Goal: Information Seeking & Learning: Learn about a topic

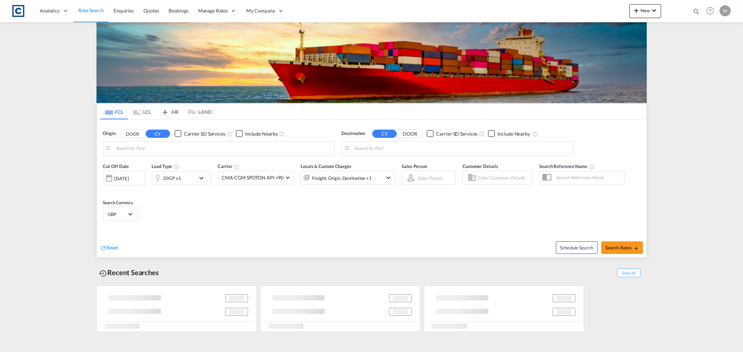
type input "GB-M22, [GEOGRAPHIC_DATA]"
type input "New York, NY, USNYC"
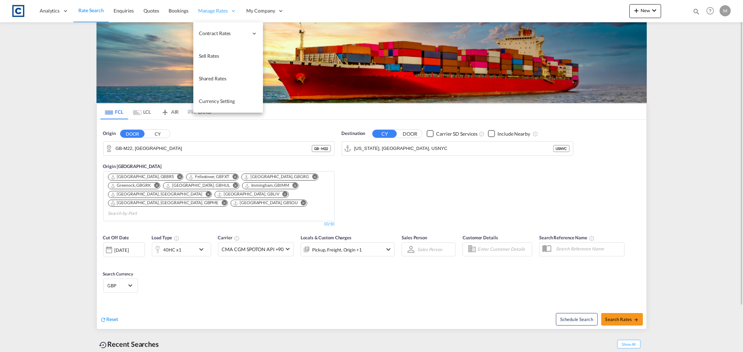
click at [223, 12] on span "Manage Rates" at bounding box center [213, 10] width 30 height 7
click at [218, 57] on span "Sell Rates" at bounding box center [209, 56] width 20 height 6
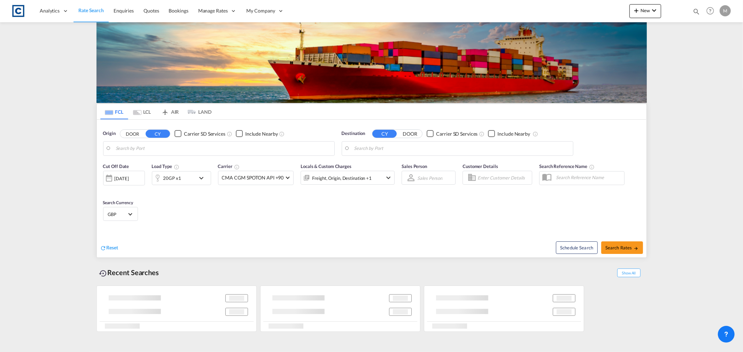
type input "GB-M22, [GEOGRAPHIC_DATA]"
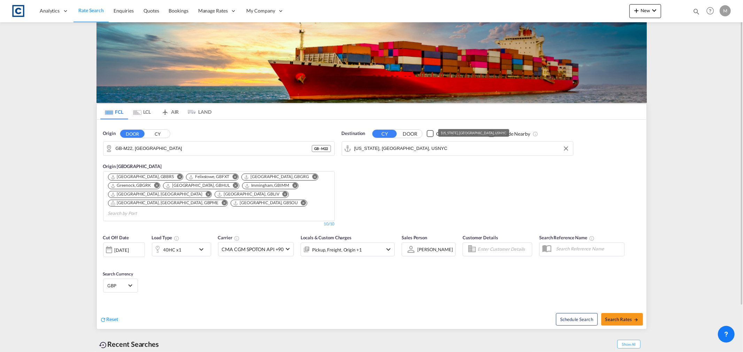
click at [428, 150] on input "New York, NY, USNYC" at bounding box center [461, 148] width 215 height 10
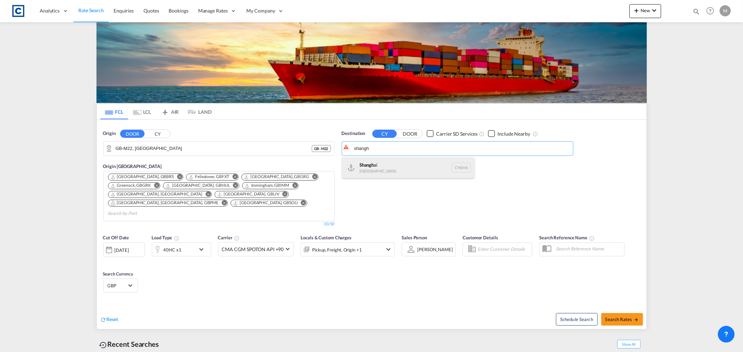
click at [404, 169] on div "Shangh ai China CNSHA" at bounding box center [408, 167] width 132 height 21
type input "[GEOGRAPHIC_DATA], [GEOGRAPHIC_DATA]"
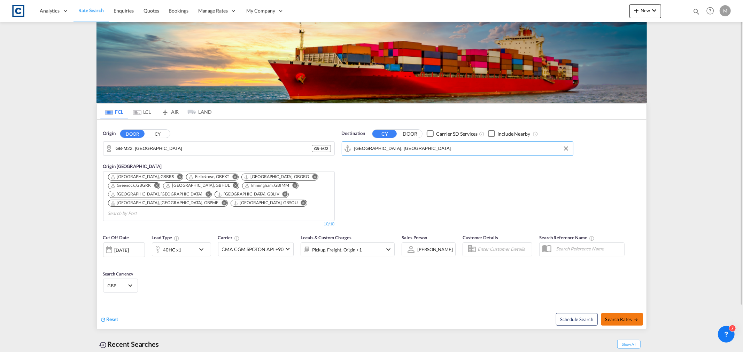
click at [626, 314] on button "Search Rates" at bounding box center [622, 319] width 42 height 13
type input "M22 to CNSHA / 18 Aug 2025"
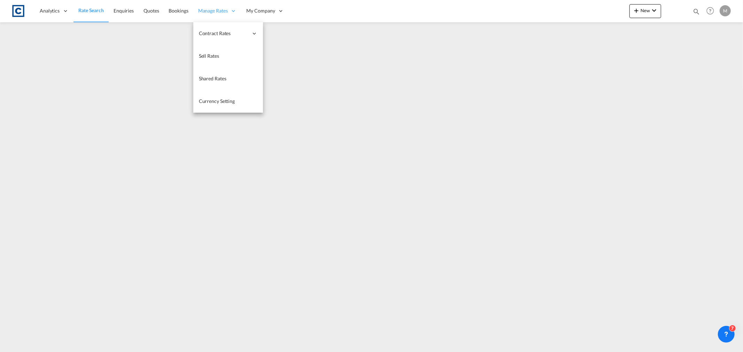
click at [213, 9] on span "Manage Rates" at bounding box center [213, 10] width 30 height 7
click at [218, 57] on span "Sell Rates" at bounding box center [209, 56] width 20 height 6
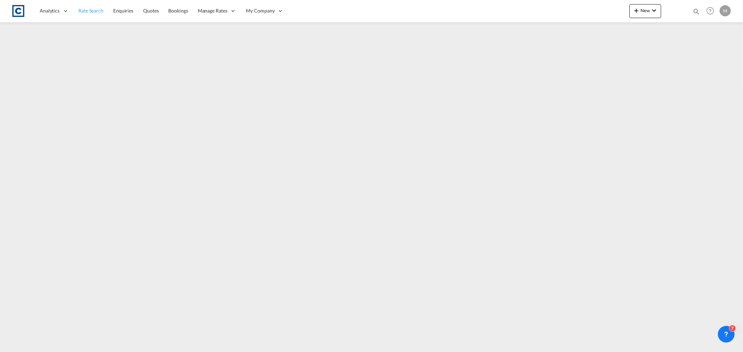
click at [97, 10] on span "Rate Search" at bounding box center [90, 11] width 25 height 6
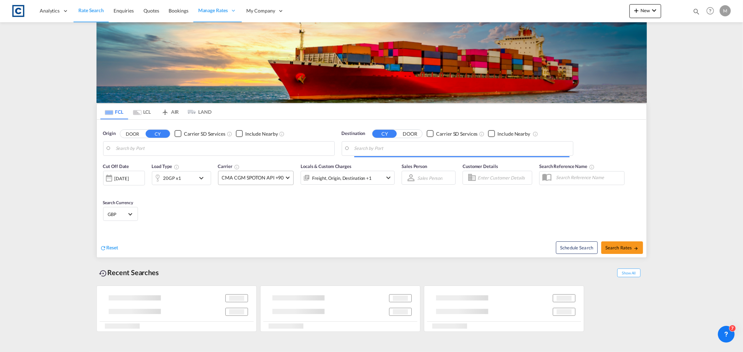
type input "GB-M22, [GEOGRAPHIC_DATA]"
type input "[GEOGRAPHIC_DATA], [GEOGRAPHIC_DATA]"
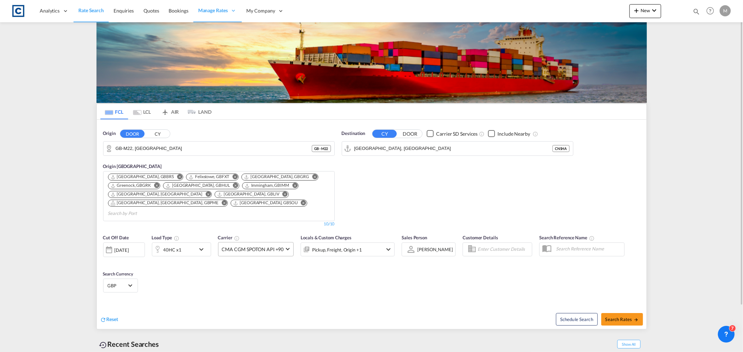
click at [265, 246] on span "CMA CGM SPOTON API +90" at bounding box center [253, 249] width 62 height 7
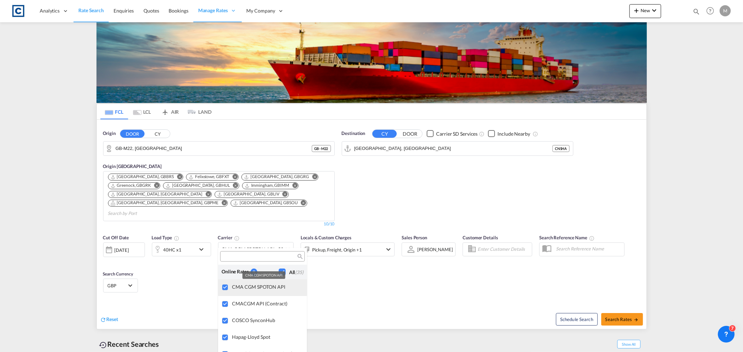
click at [242, 286] on div "CMA CGM SPOTON API" at bounding box center [266, 287] width 69 height 6
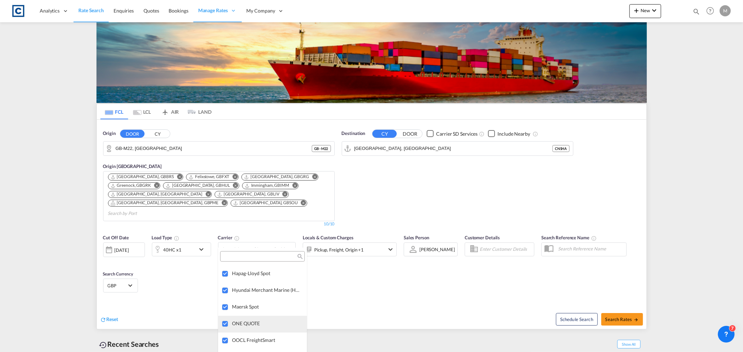
scroll to position [77, 0]
click at [243, 293] on div "Maersk Spot" at bounding box center [266, 293] width 69 height 6
click at [154, 276] on md-backdrop at bounding box center [371, 176] width 743 height 352
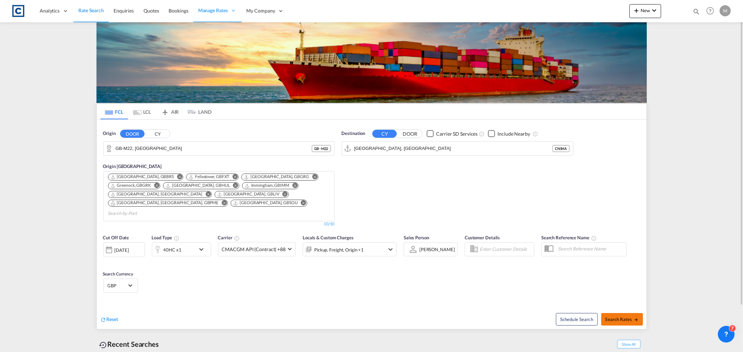
click at [618, 317] on span "Search Rates" at bounding box center [621, 320] width 33 height 6
type input "M22 to CNSHA / [DATE]"
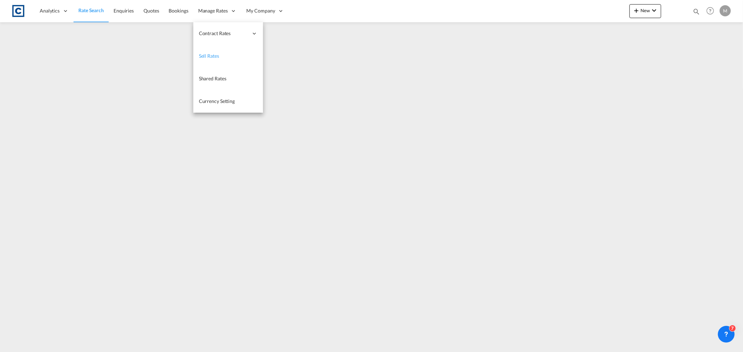
click at [216, 57] on span "Sell Rates" at bounding box center [209, 56] width 20 height 6
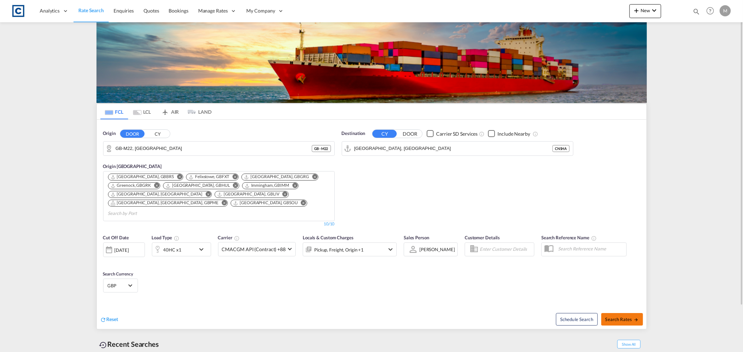
click at [630, 317] on span "Search Rates" at bounding box center [621, 320] width 33 height 6
type input "M22 to CNSHA / 18 Aug 2025"
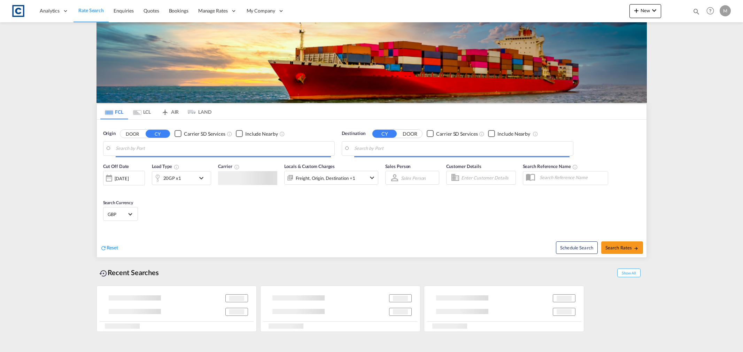
type input "GB-M22, [GEOGRAPHIC_DATA]"
type input "[GEOGRAPHIC_DATA], [GEOGRAPHIC_DATA]"
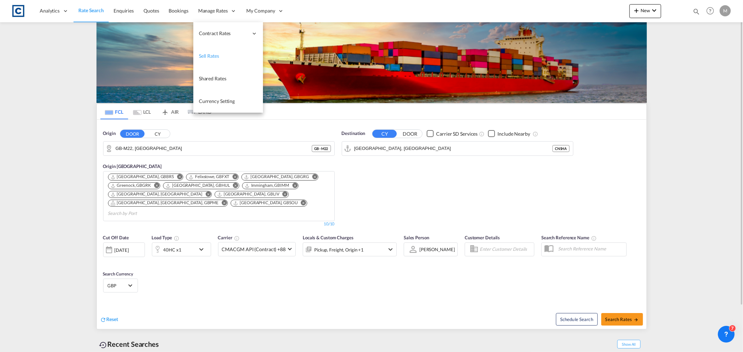
click at [212, 54] on span "Sell Rates" at bounding box center [209, 56] width 20 height 6
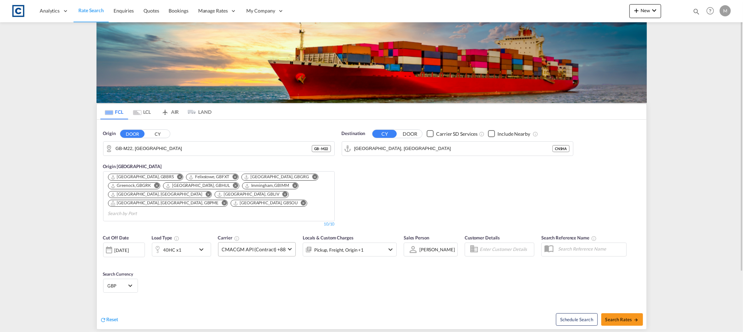
click at [252, 246] on span "CMACGM API (Contract) +88" at bounding box center [254, 249] width 64 height 7
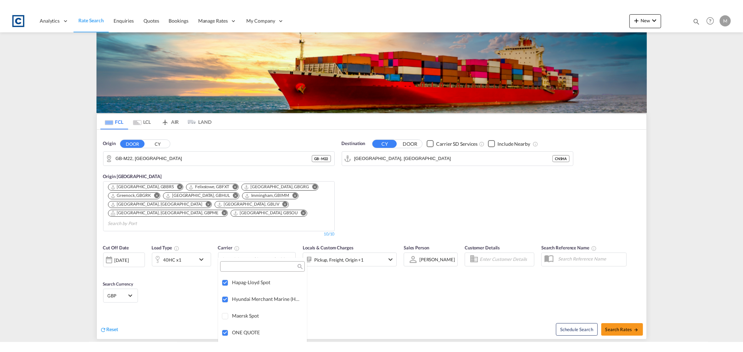
scroll to position [77, 0]
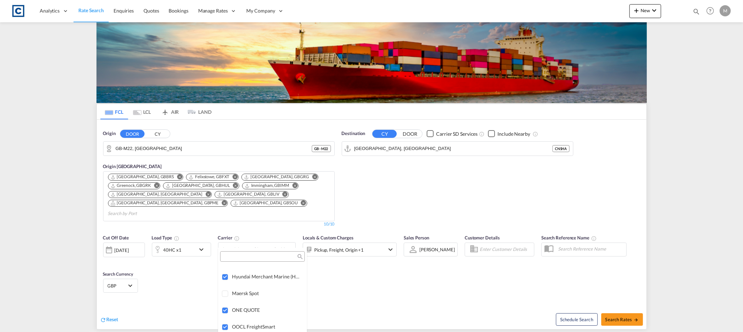
click at [626, 311] on md-backdrop at bounding box center [371, 166] width 743 height 332
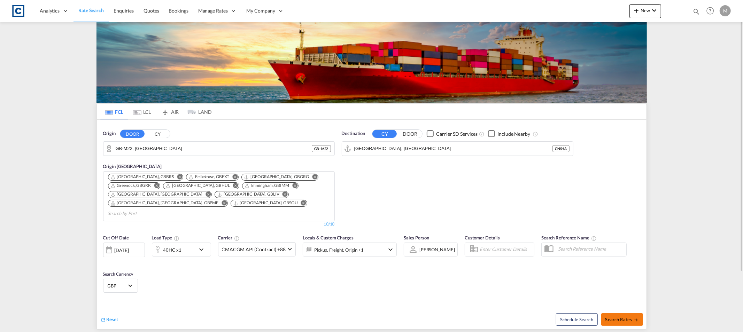
click at [626, 317] on span "Search Rates" at bounding box center [621, 320] width 33 height 6
type input "M22 to CNSHA / [DATE]"
